Goal: Information Seeking & Learning: Understand process/instructions

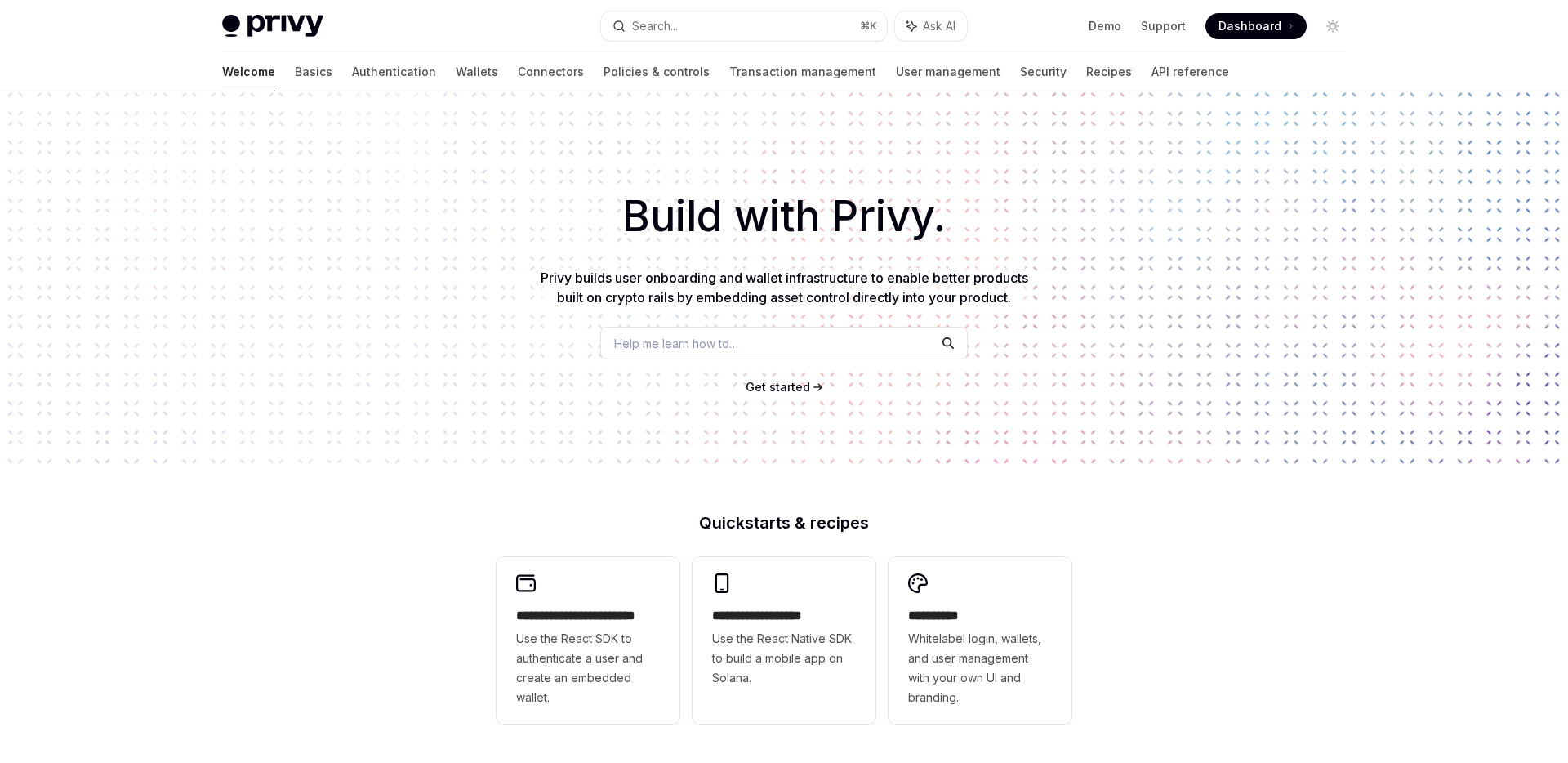
scroll to position [11, 0]
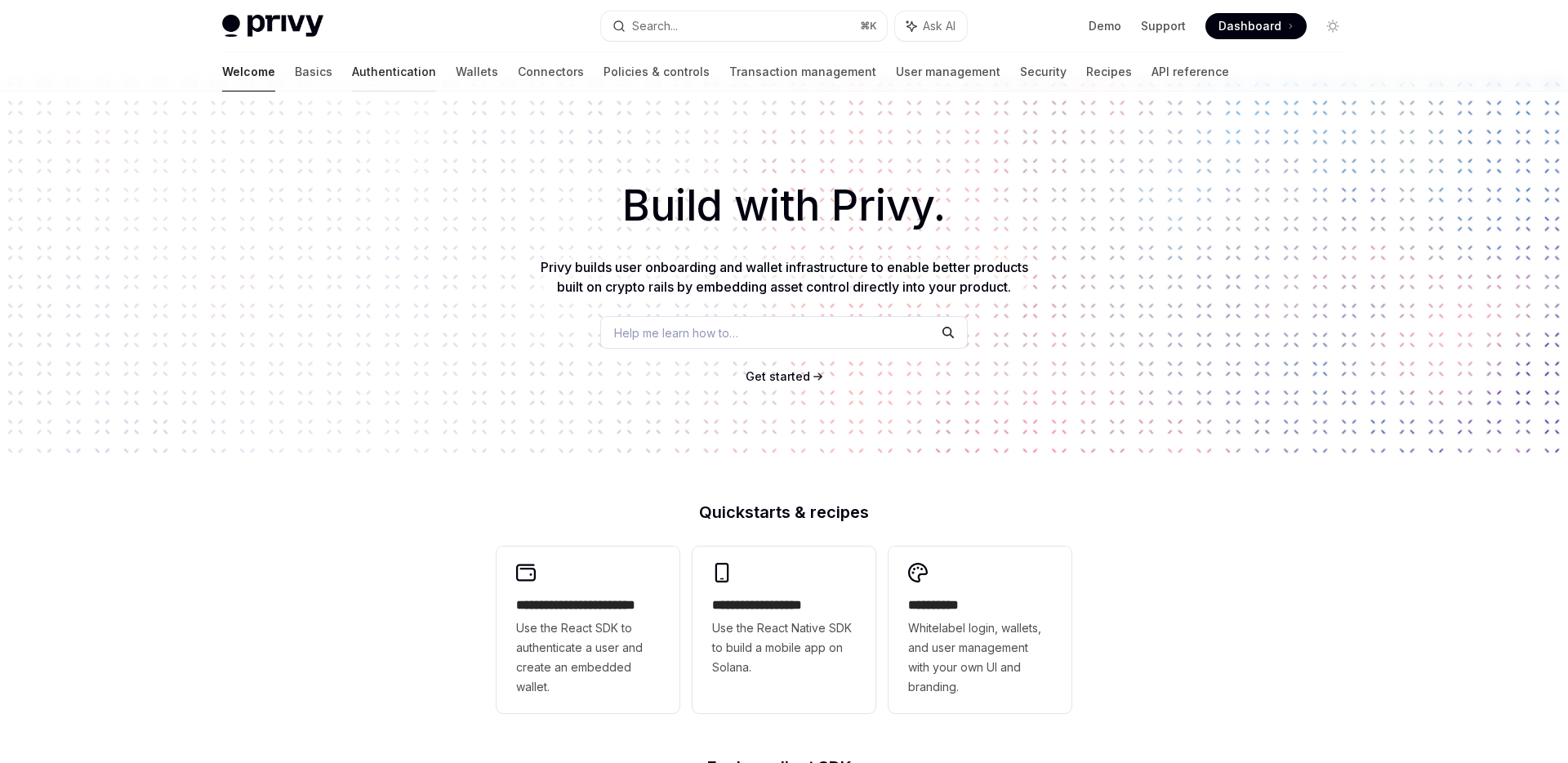
click at [352, 75] on link "Authentication" at bounding box center [393, 71] width 84 height 40
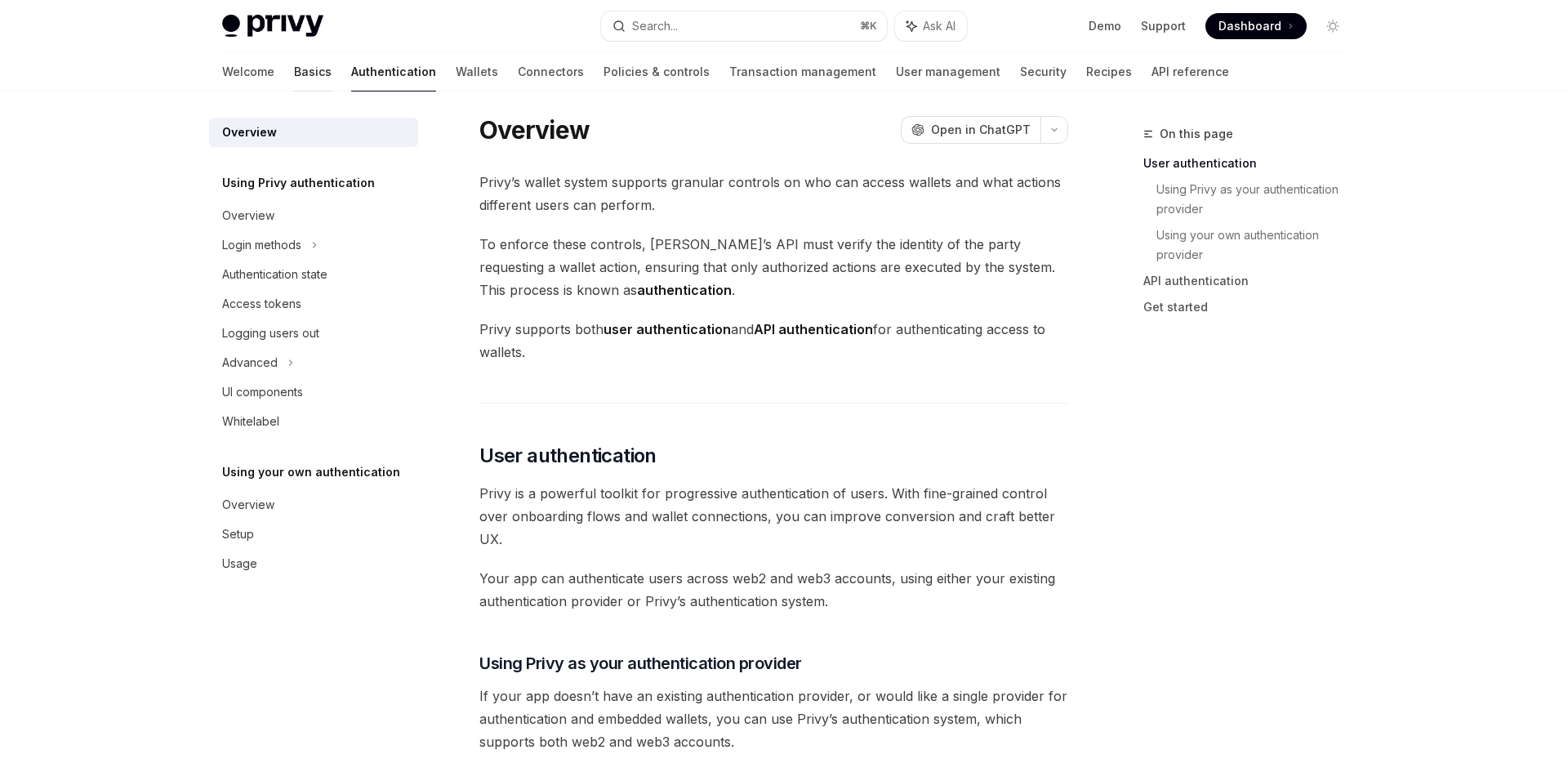
click at [294, 69] on link "Basics" at bounding box center [312, 71] width 38 height 40
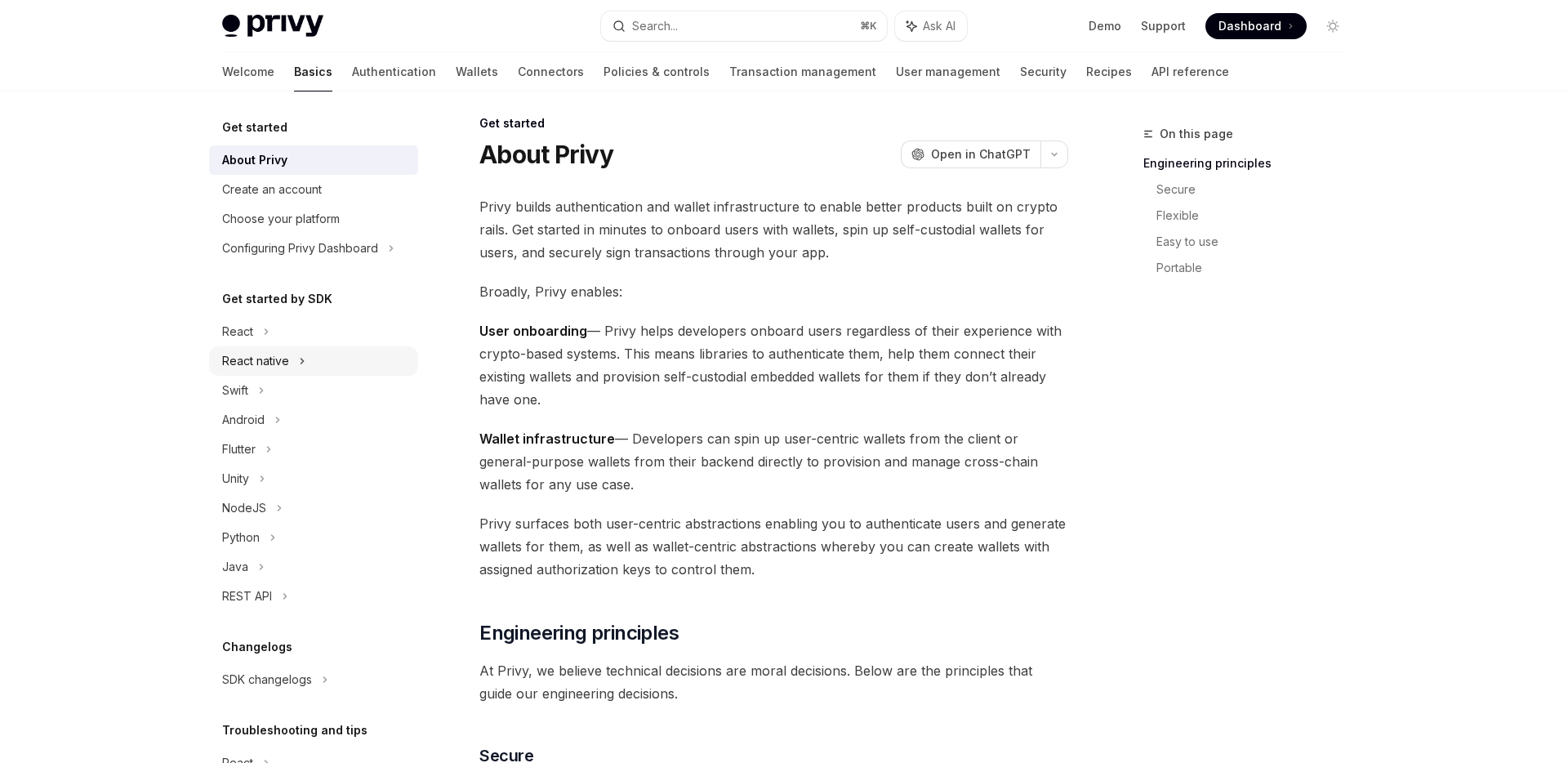
click at [272, 361] on div "React native" at bounding box center [255, 361] width 67 height 19
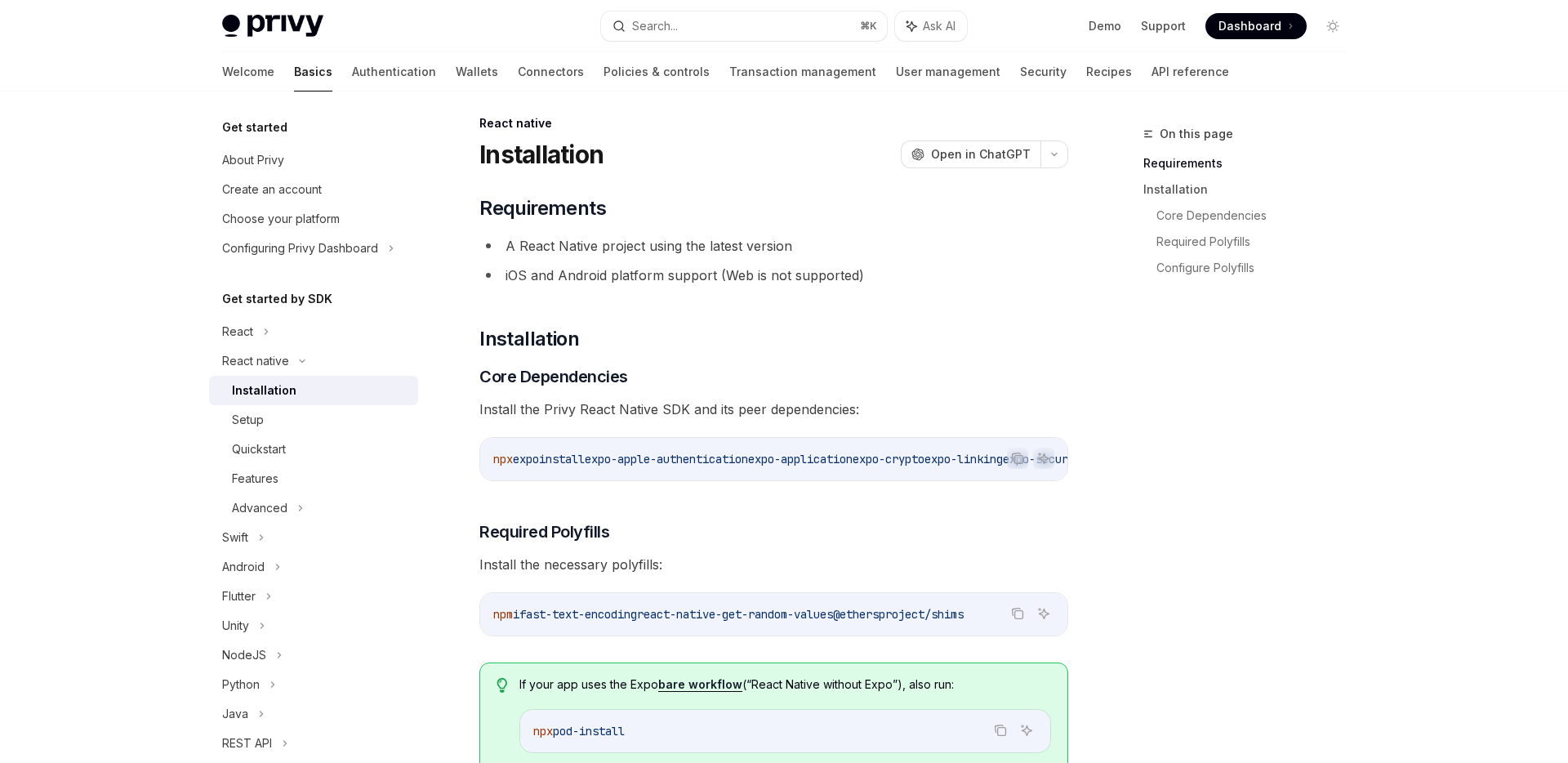
click at [273, 390] on div "Installation" at bounding box center [264, 391] width 65 height 19
click at [267, 416] on div "Setup" at bounding box center [320, 420] width 176 height 19
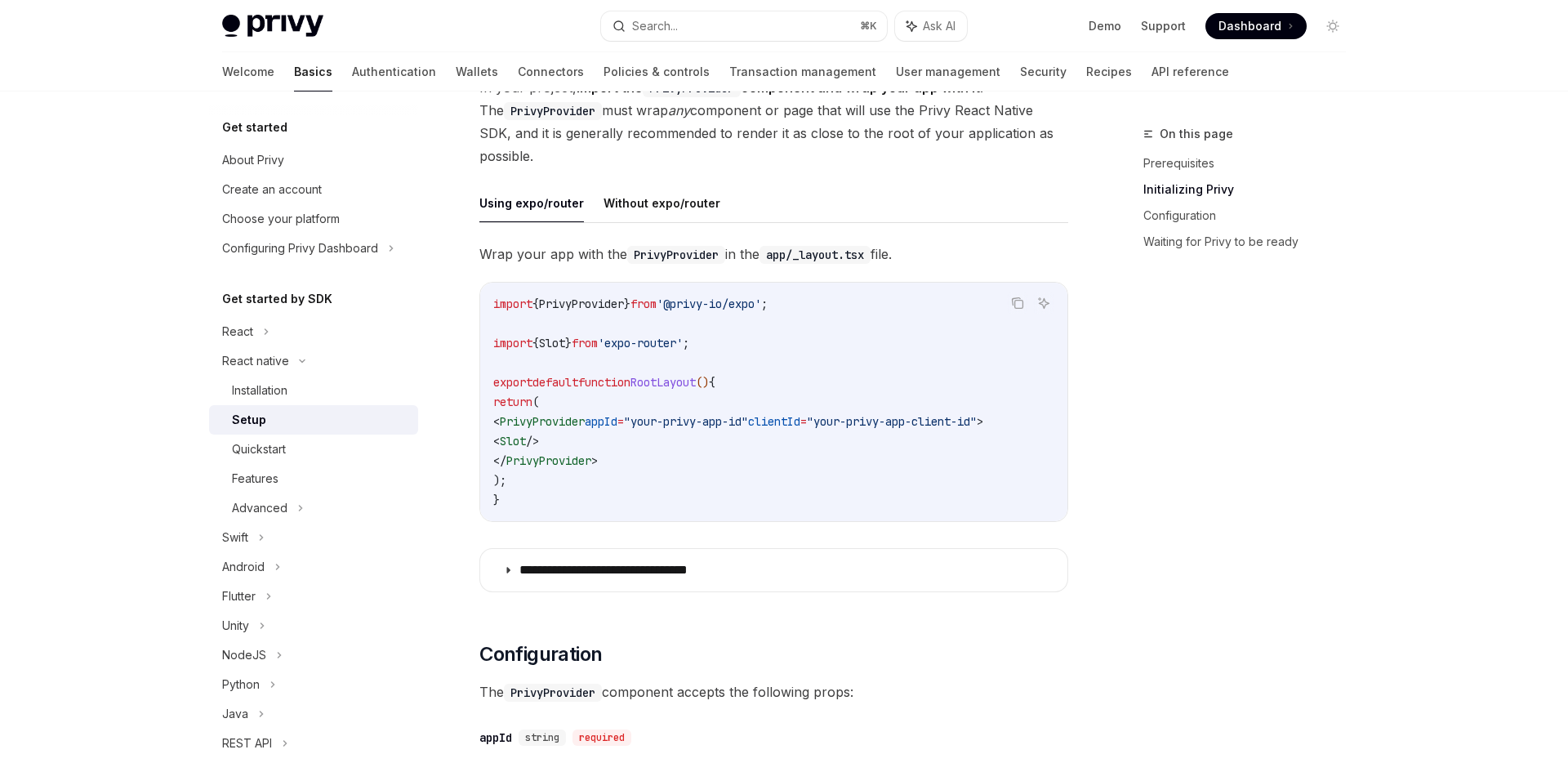
scroll to position [371, 0]
click at [641, 400] on code "import { PrivyProvider } from '@privy-io/expo' ; import { Slot } from 'expo-rou…" at bounding box center [774, 400] width 561 height 216
click at [617, 423] on span "appId" at bounding box center [602, 420] width 33 height 14
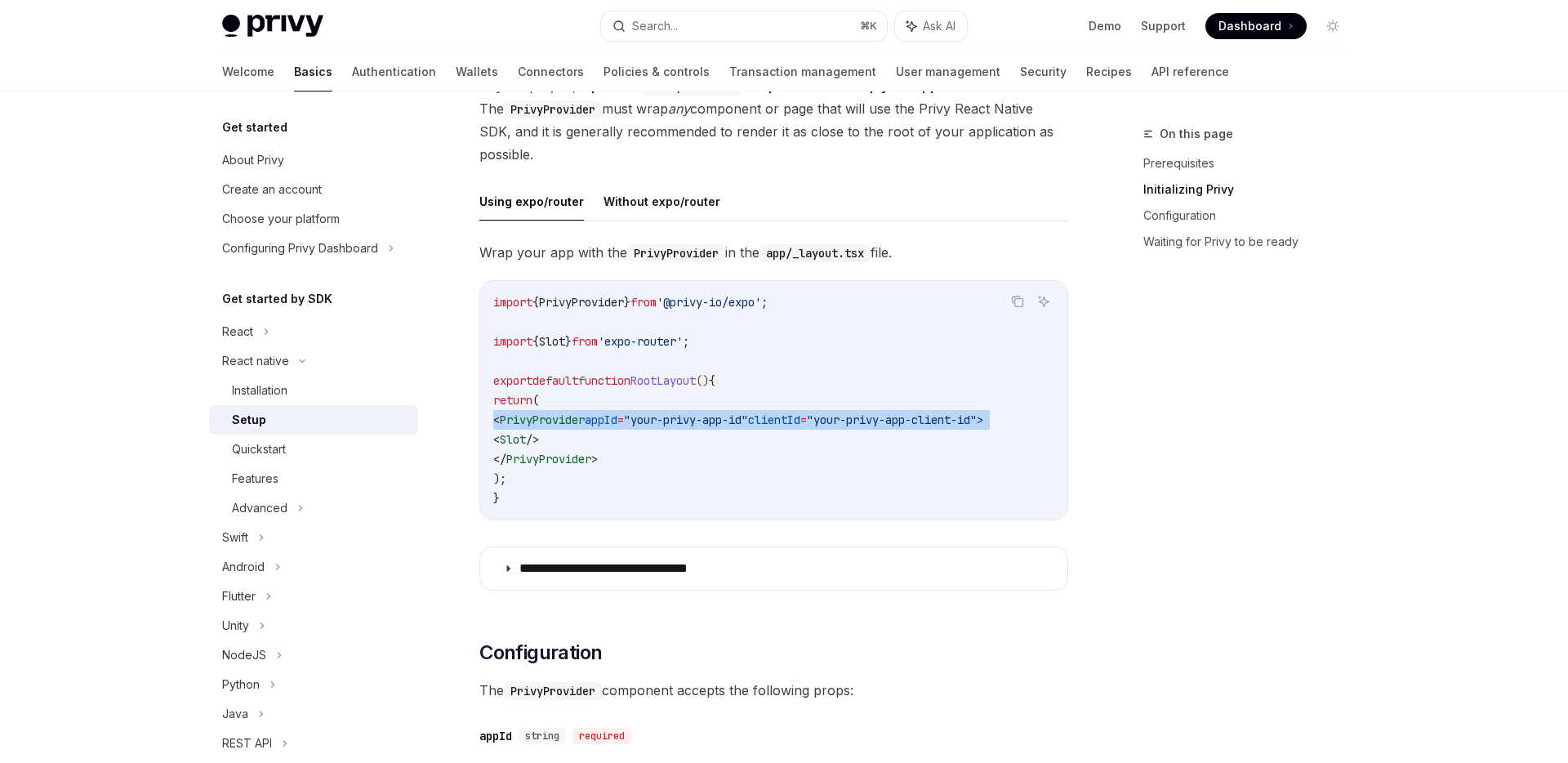
click at [617, 423] on span "appId" at bounding box center [602, 420] width 33 height 14
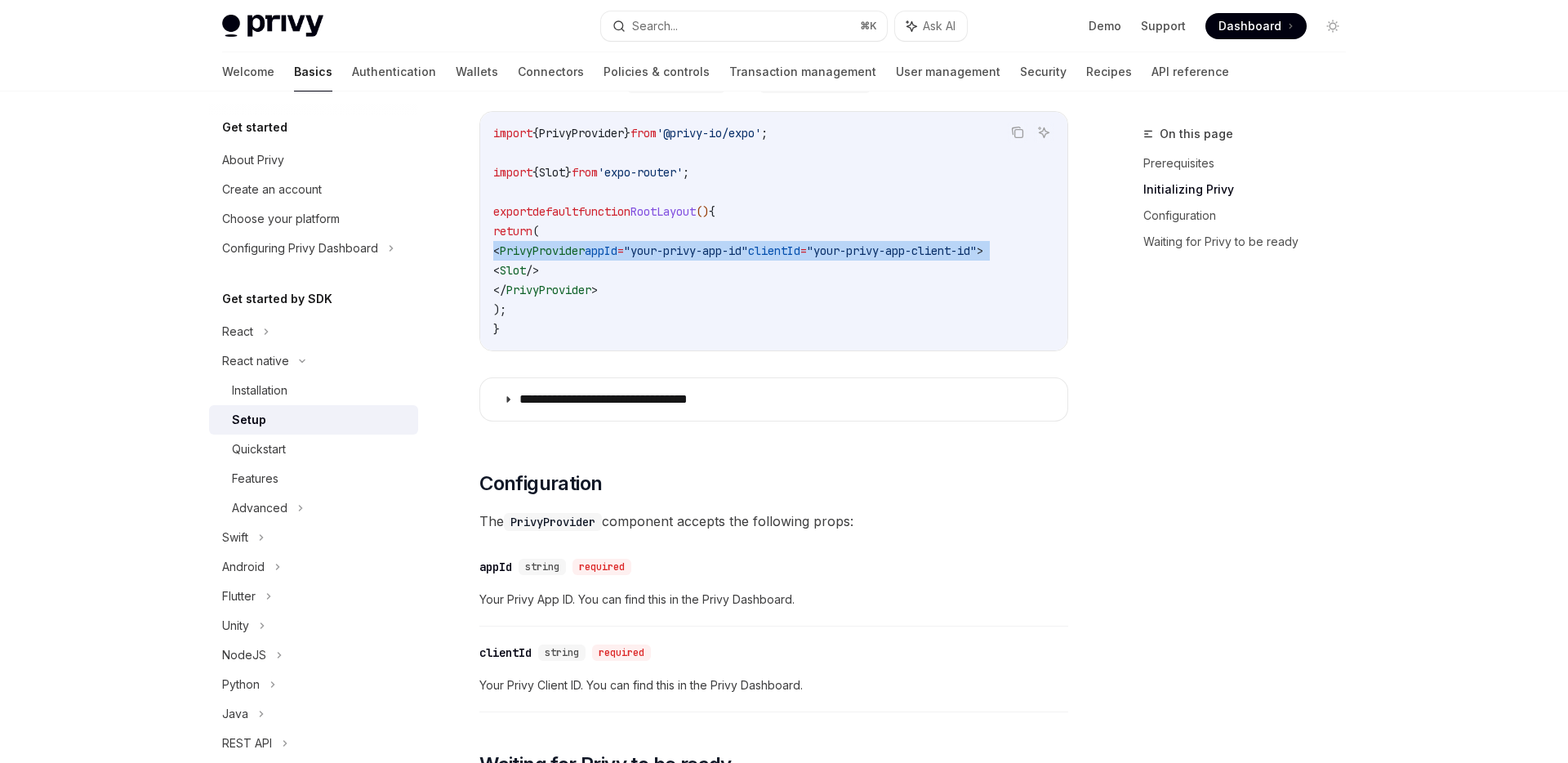
scroll to position [546, 0]
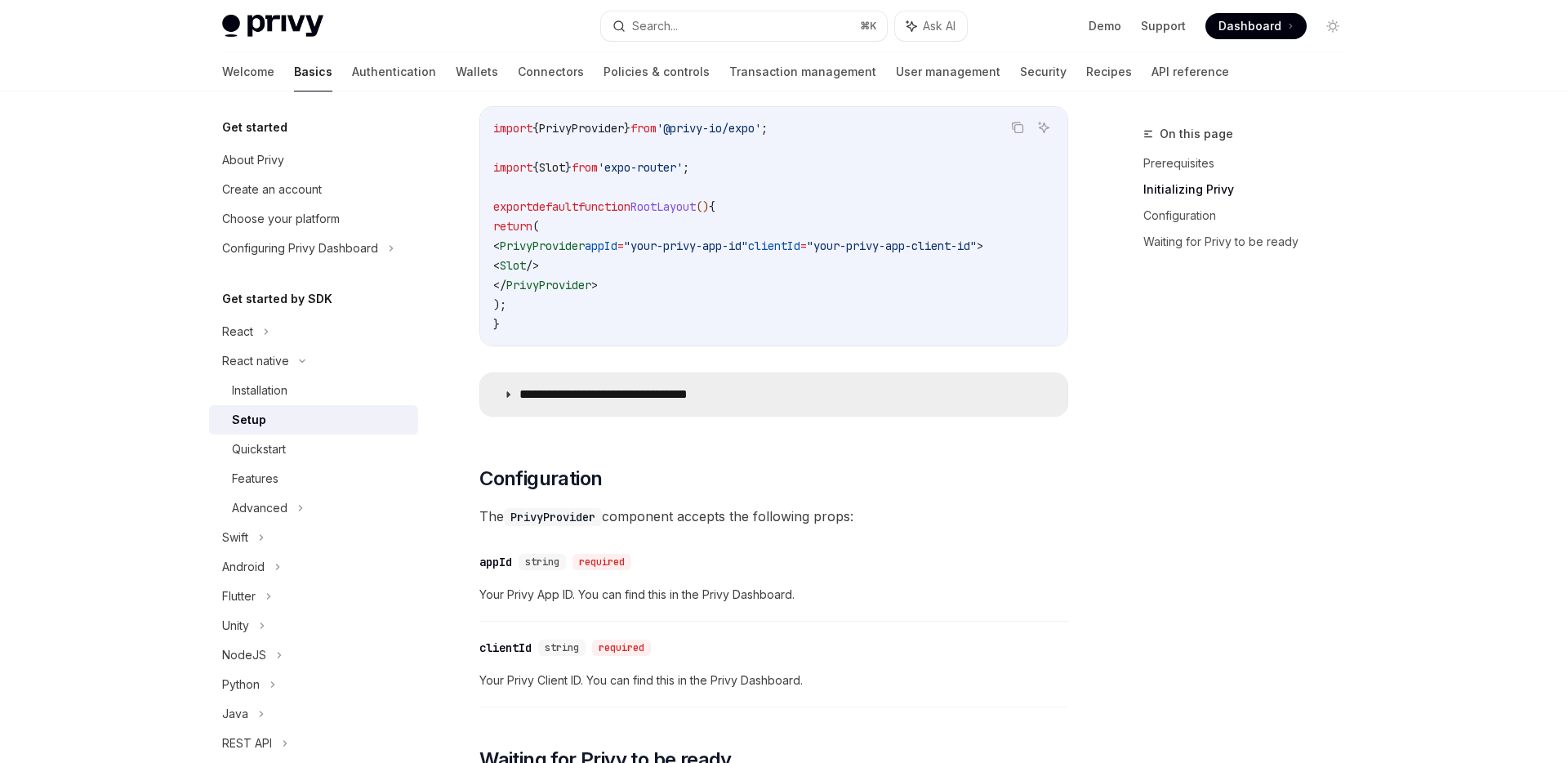
click at [509, 399] on icon at bounding box center [508, 395] width 10 height 10
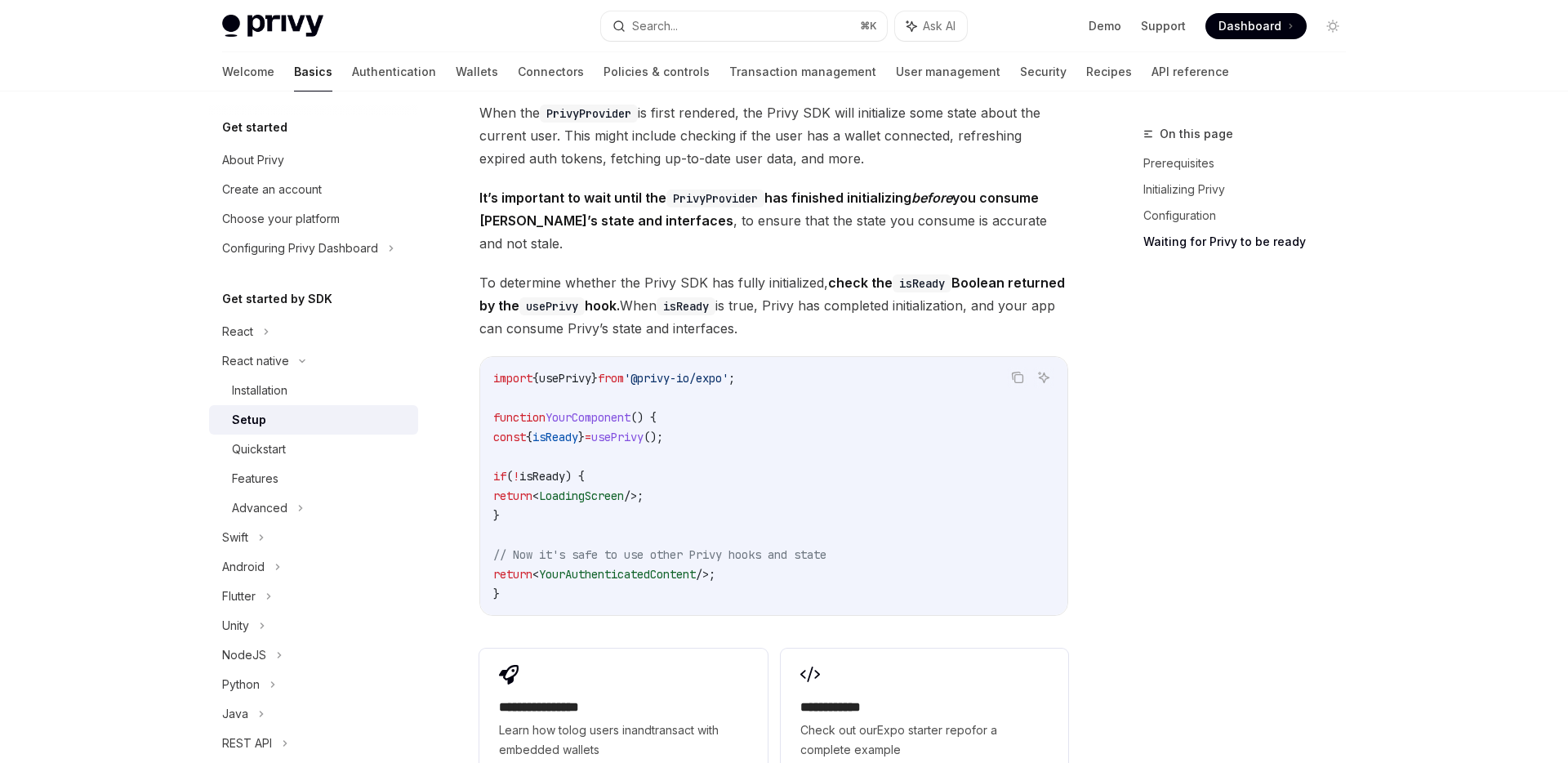
scroll to position [2473, 0]
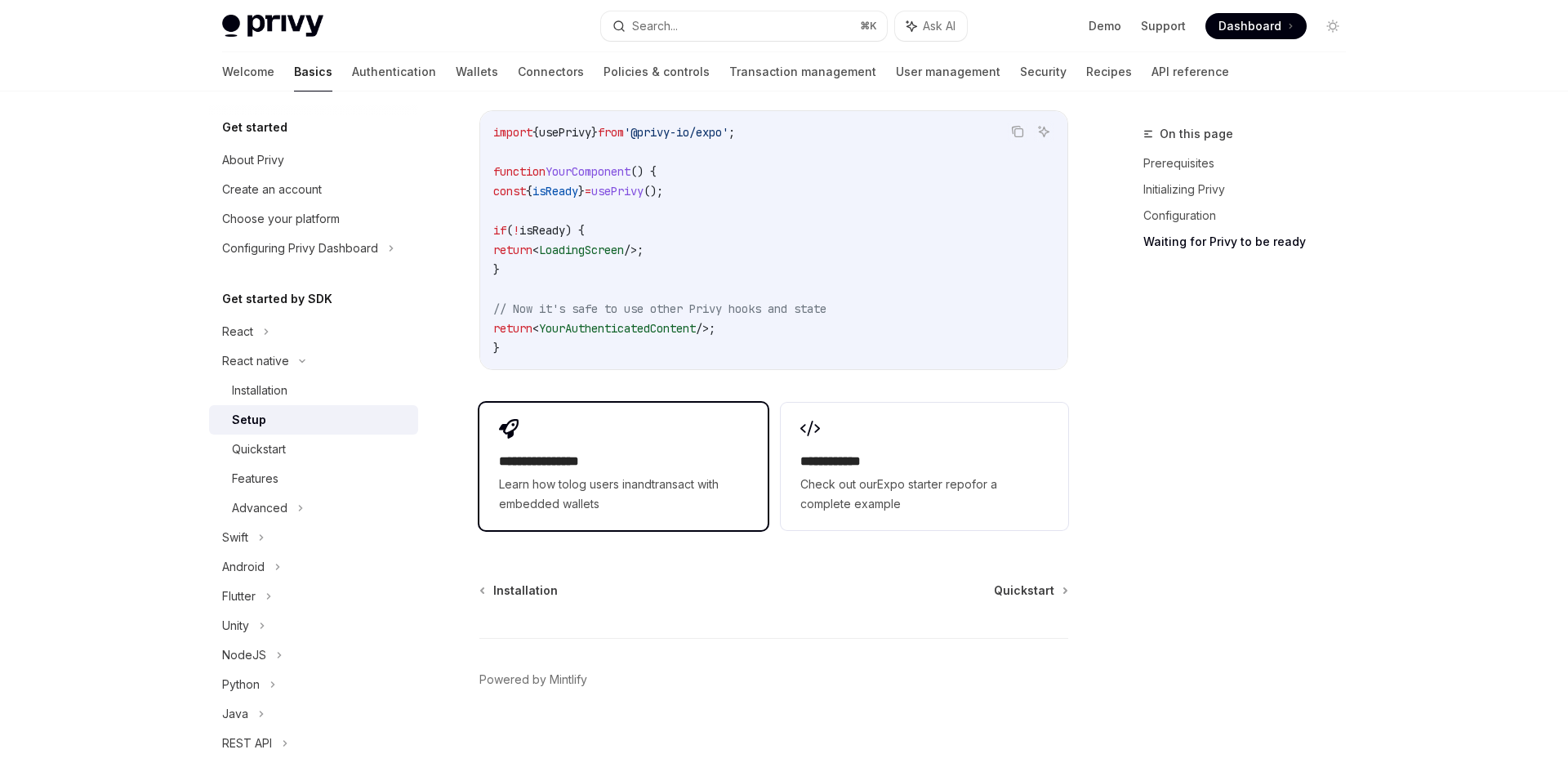
click at [648, 451] on h2 "**********" at bounding box center [624, 461] width 249 height 19
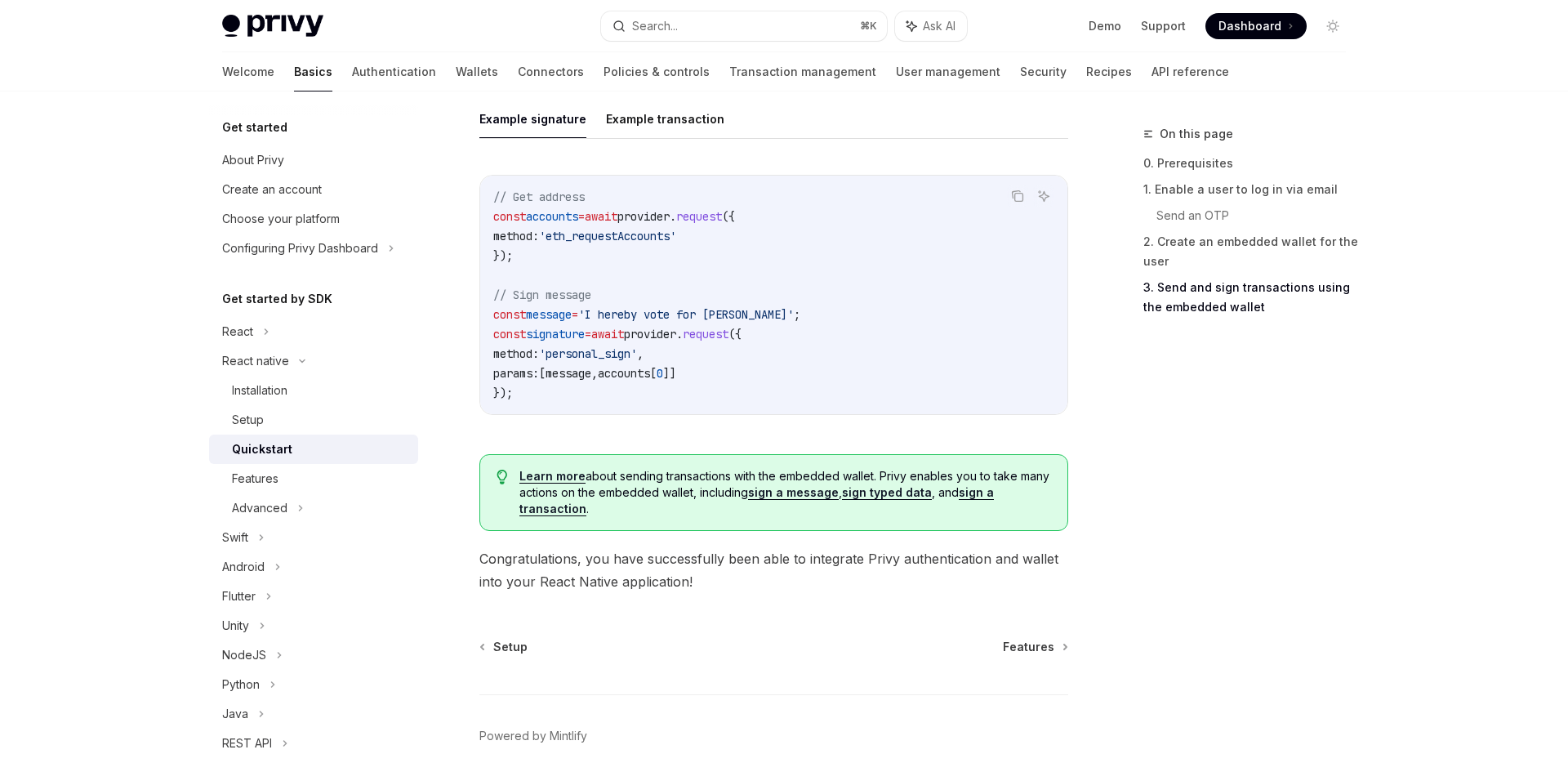
scroll to position [2434, 0]
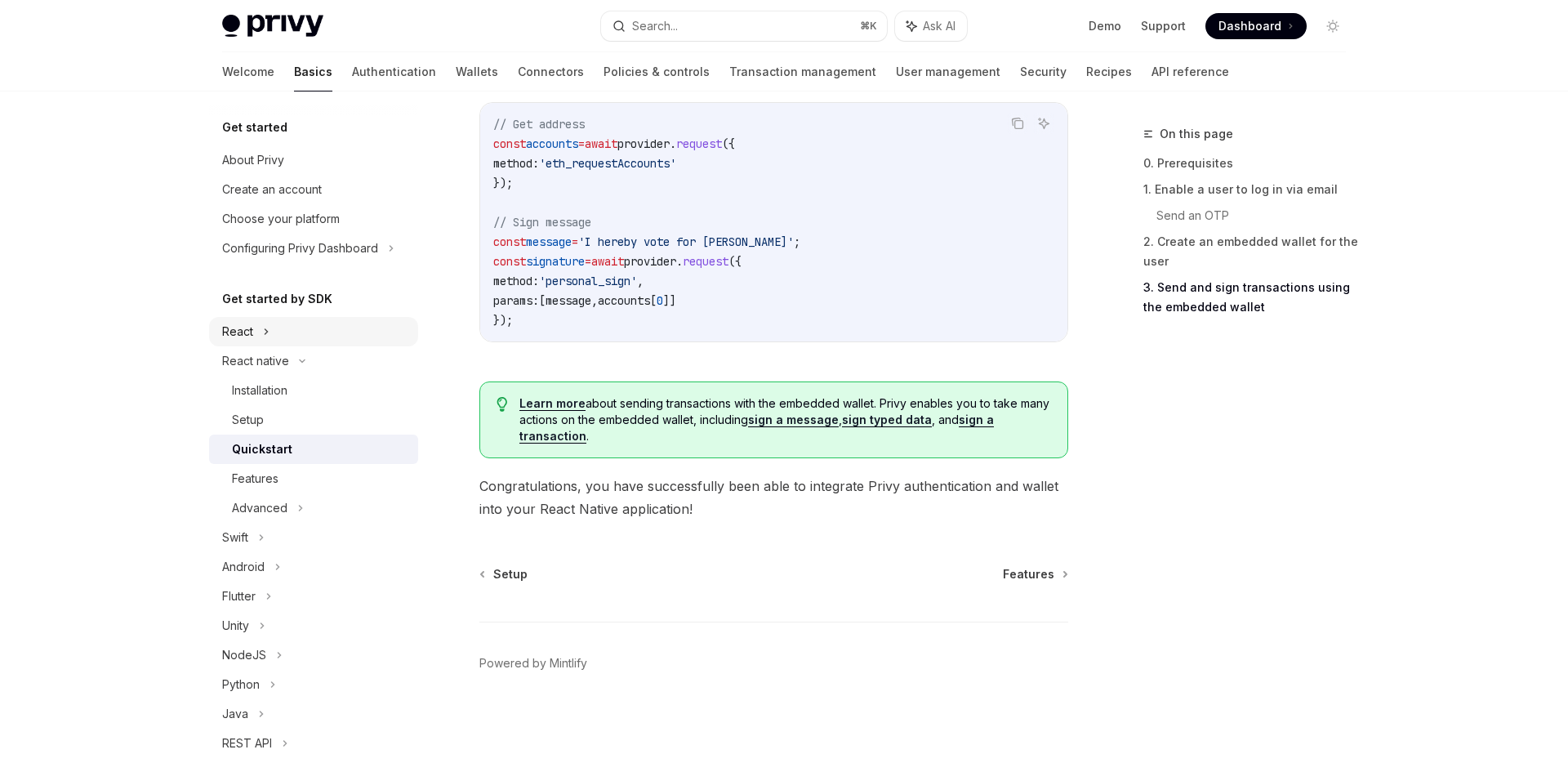
click at [283, 342] on div "React" at bounding box center [313, 332] width 209 height 29
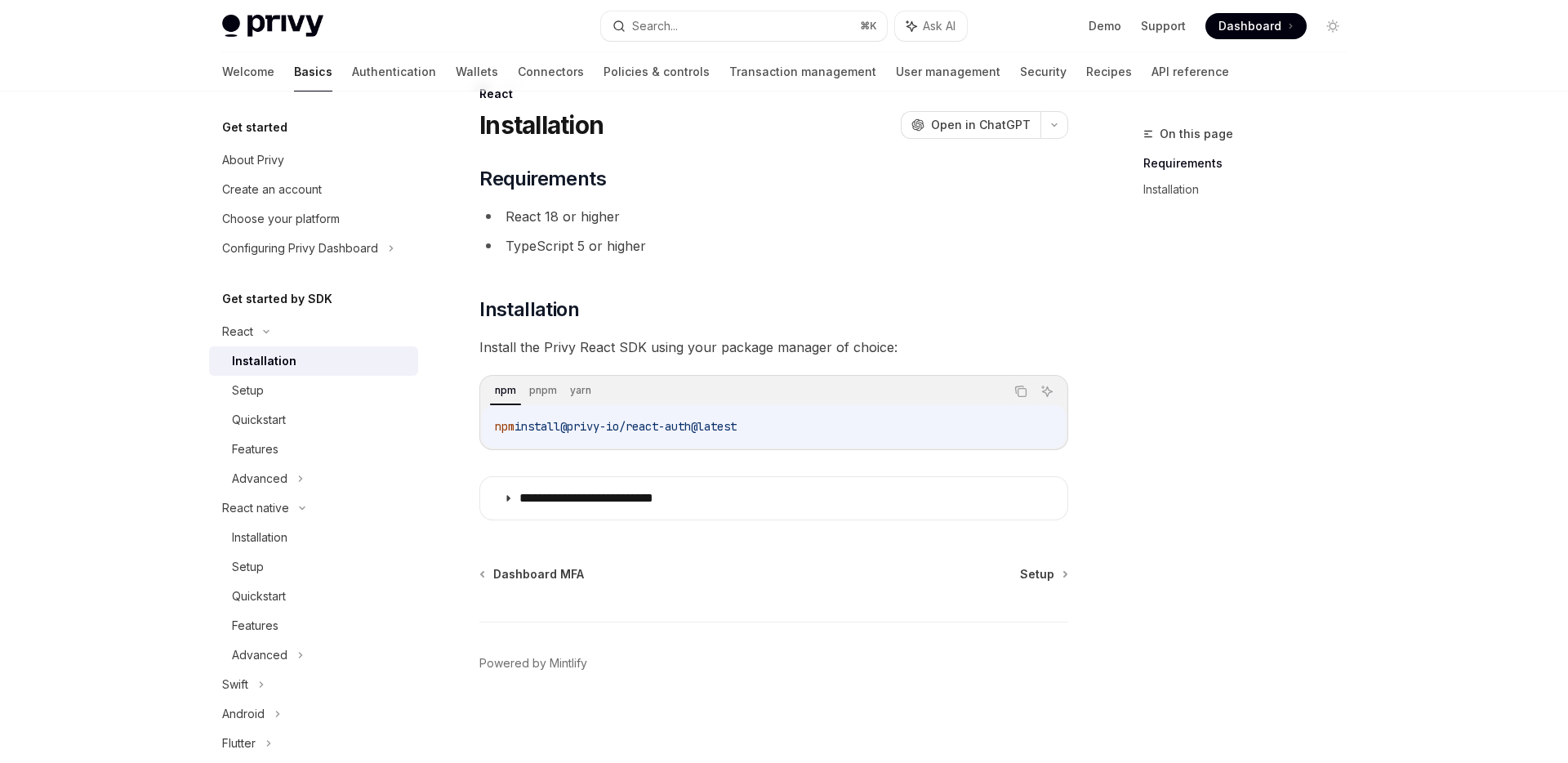
click at [278, 368] on div "Installation" at bounding box center [264, 361] width 65 height 19
click at [268, 388] on div "Setup" at bounding box center [320, 391] width 176 height 19
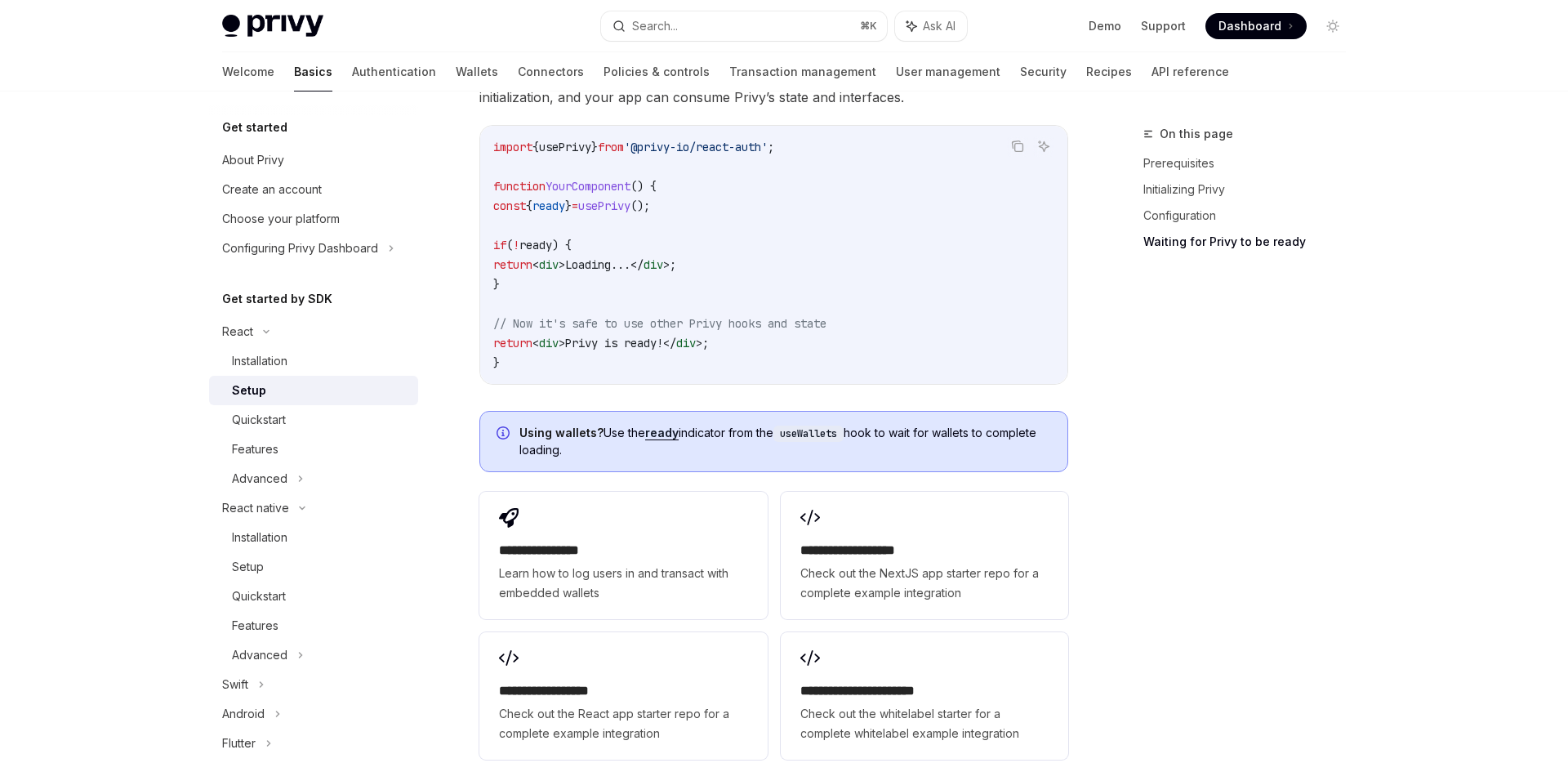
scroll to position [2049, 0]
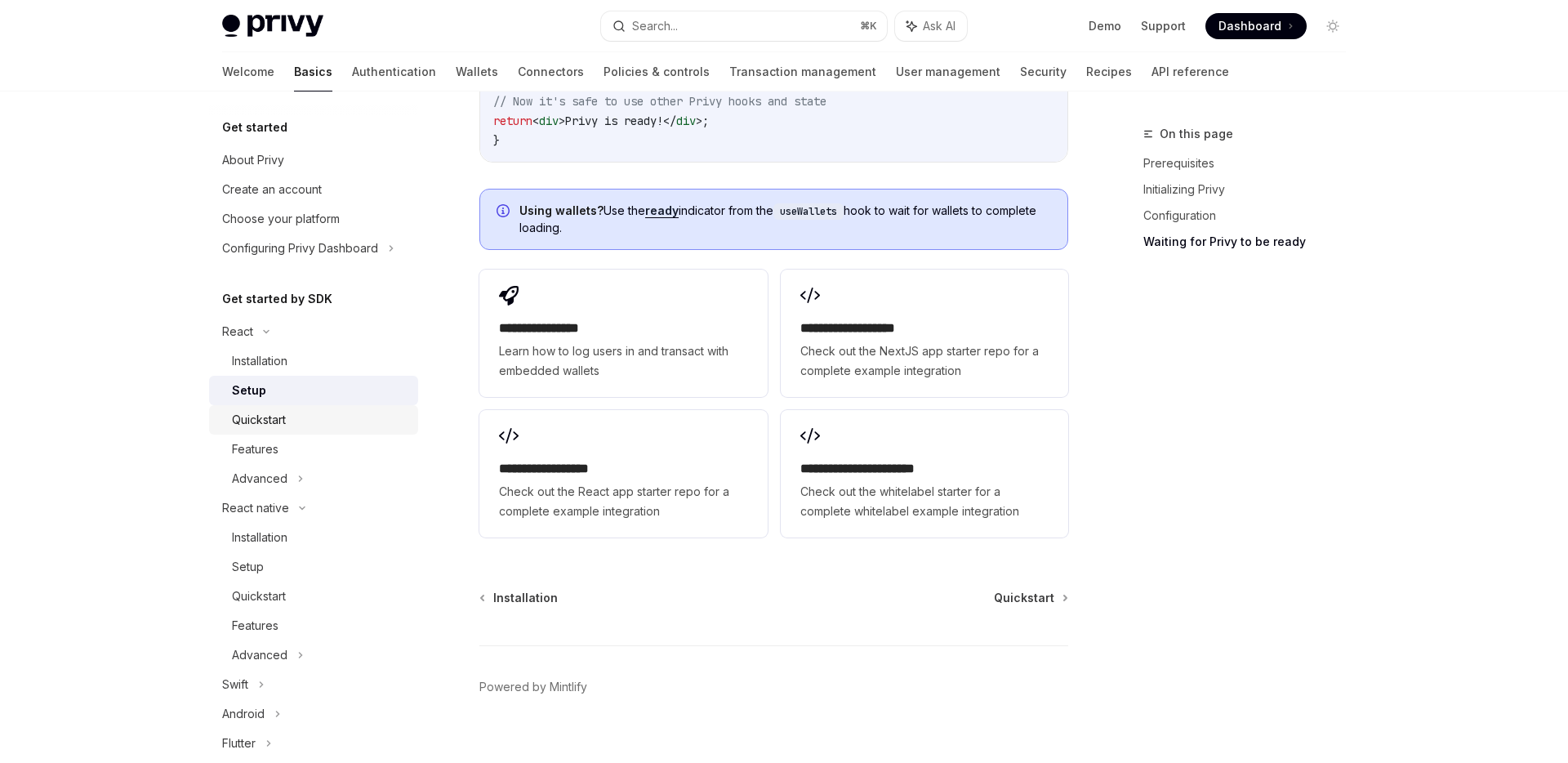
click at [289, 420] on div "Quickstart" at bounding box center [320, 420] width 176 height 19
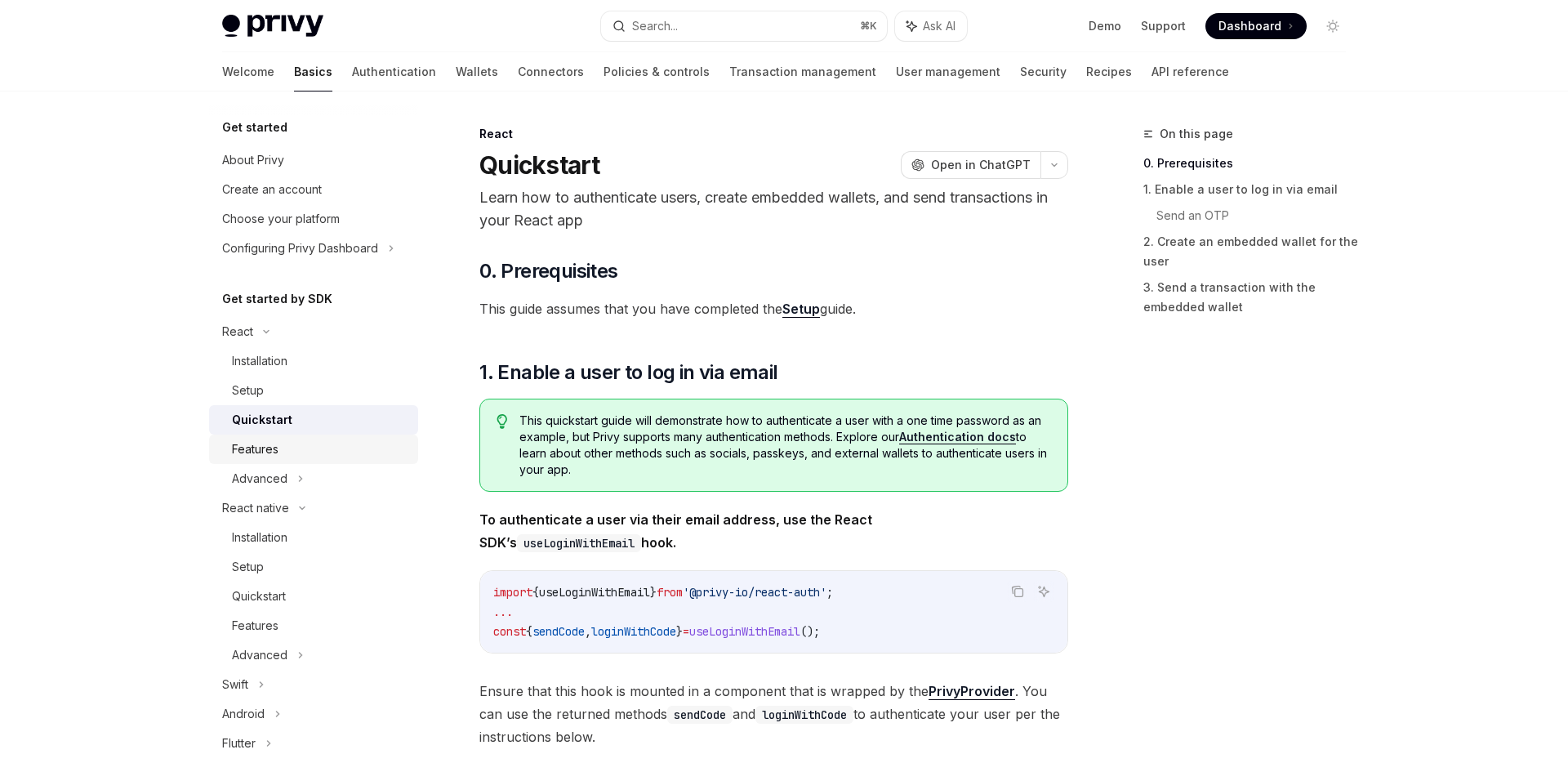
click at [285, 447] on div "Features" at bounding box center [320, 450] width 176 height 19
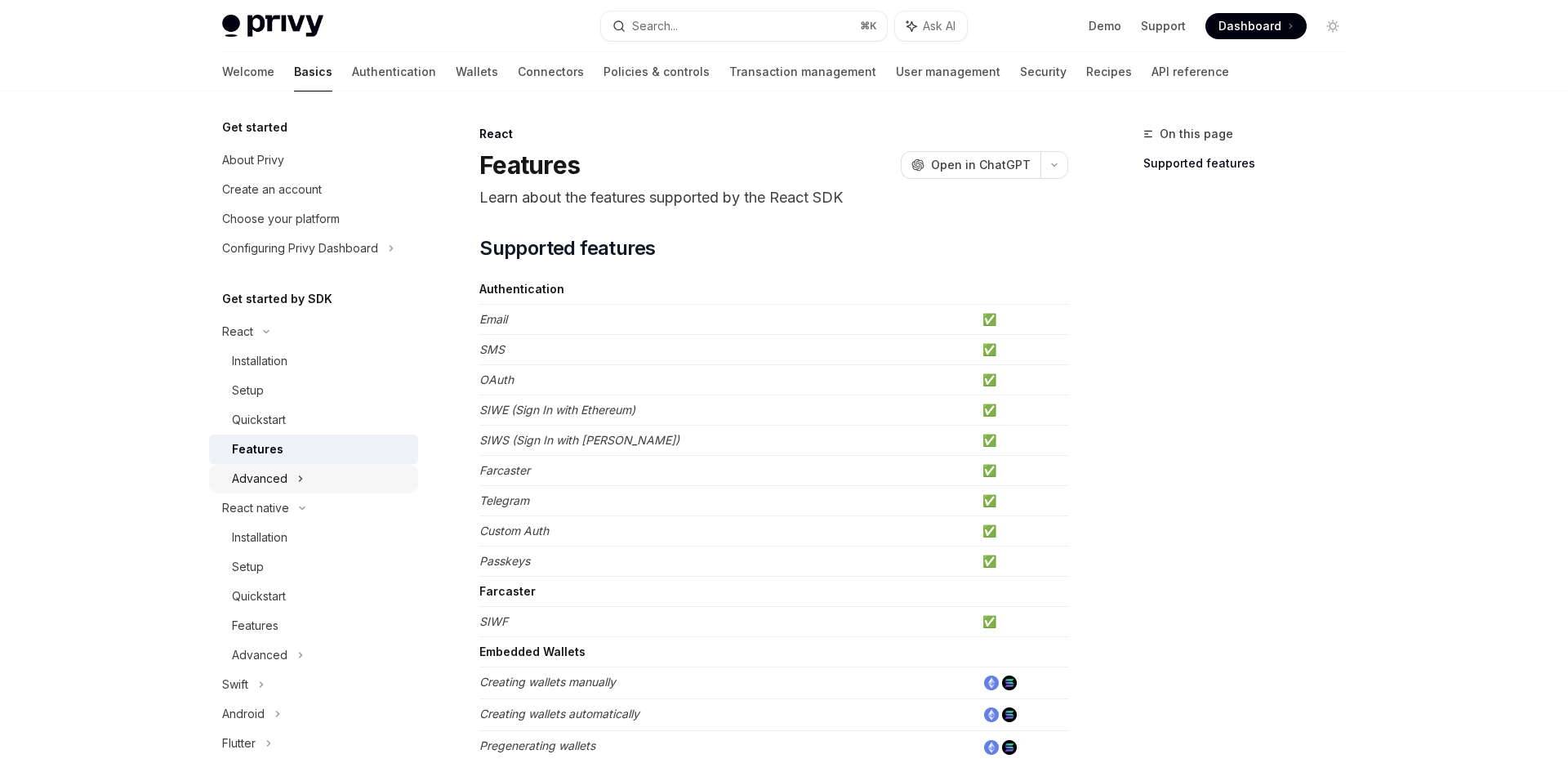
click at [285, 470] on div "Advanced" at bounding box center [260, 478] width 56 height 19
type textarea "*"
